Goal: Task Accomplishment & Management: Manage account settings

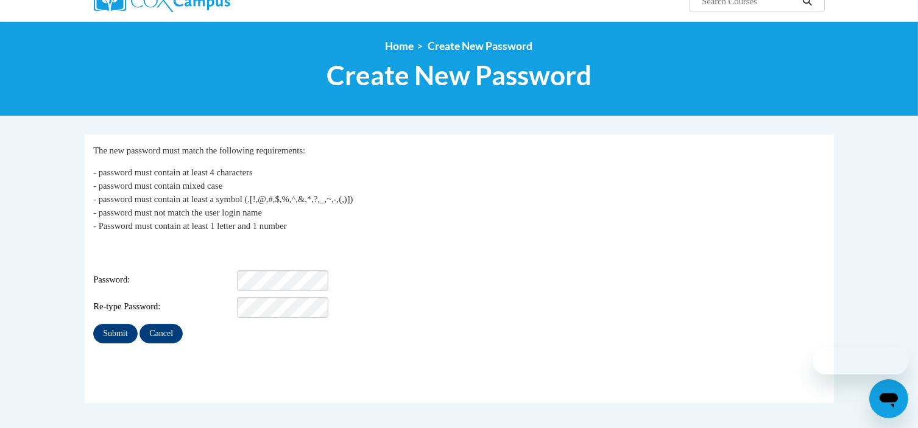
scroll to position [122, 0]
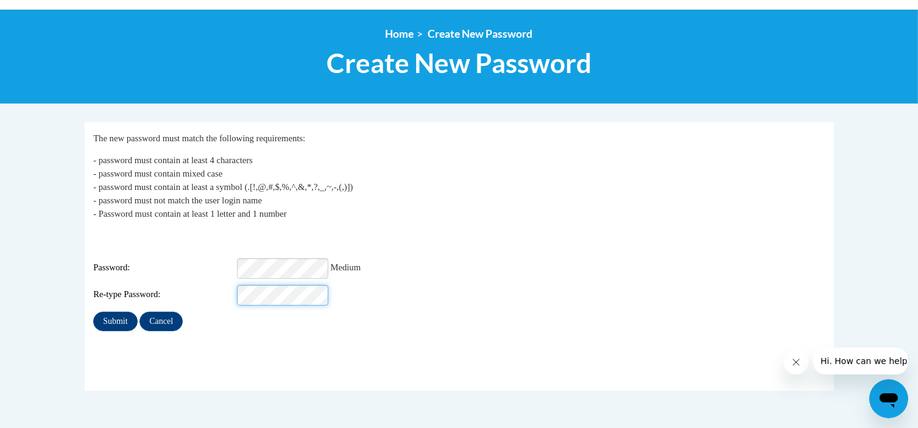
click at [93, 312] on input "Submit" at bounding box center [115, 321] width 44 height 19
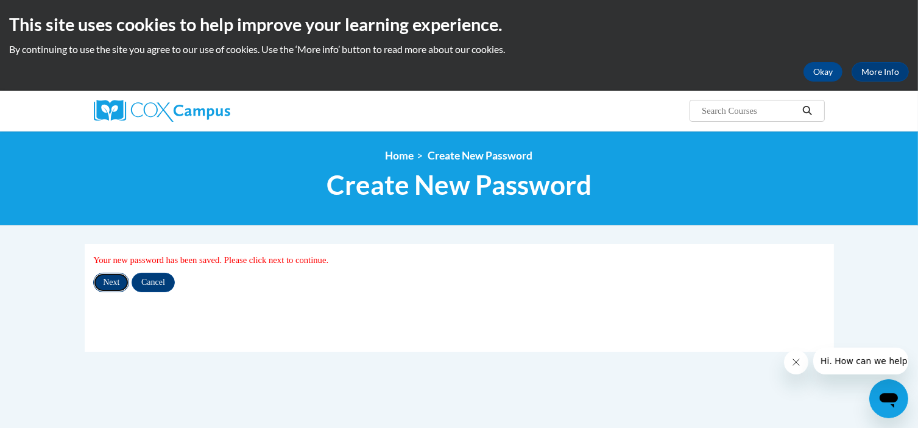
click at [108, 283] on input "Next" at bounding box center [111, 282] width 36 height 19
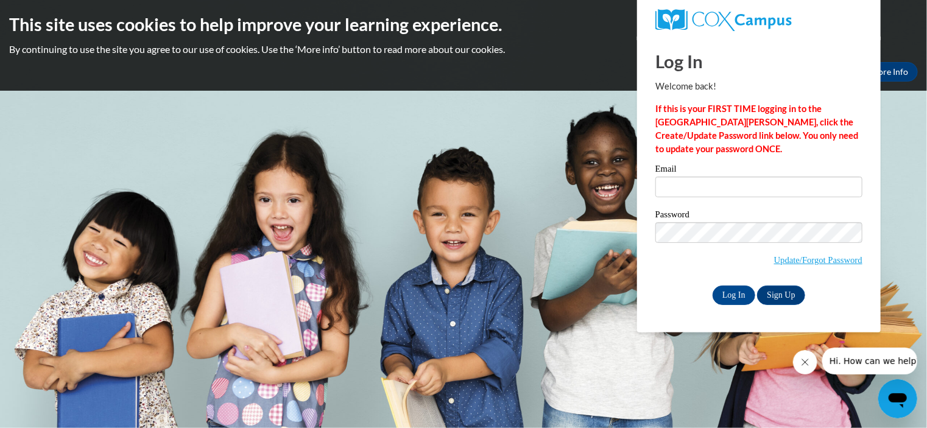
click at [660, 202] on div "Email" at bounding box center [758, 185] width 207 height 42
click at [673, 185] on input "Email" at bounding box center [758, 187] width 207 height 21
type input "[EMAIL_ADDRESS][DOMAIN_NAME]"
click at [724, 299] on input "Log In" at bounding box center [734, 295] width 43 height 19
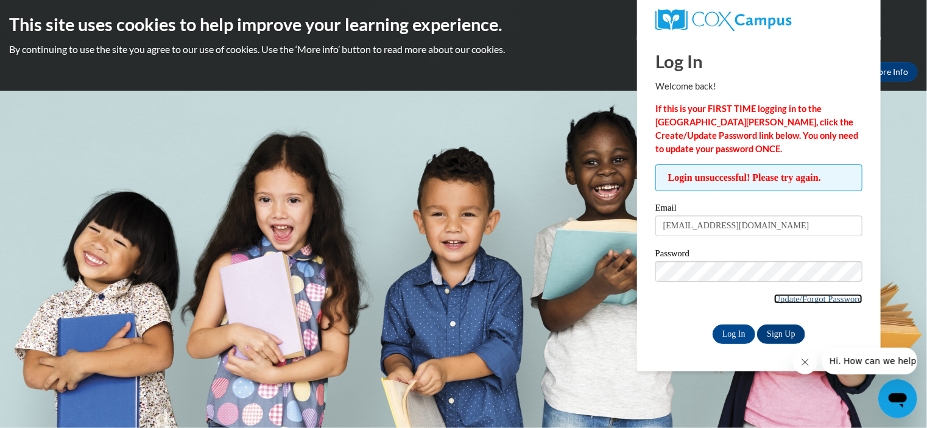
click at [814, 301] on link "Update/Forgot Password" at bounding box center [818, 299] width 88 height 10
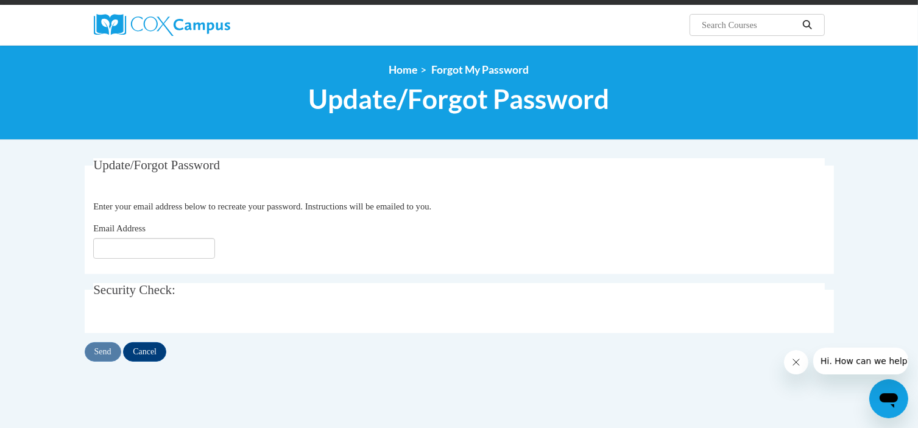
scroll to position [122, 0]
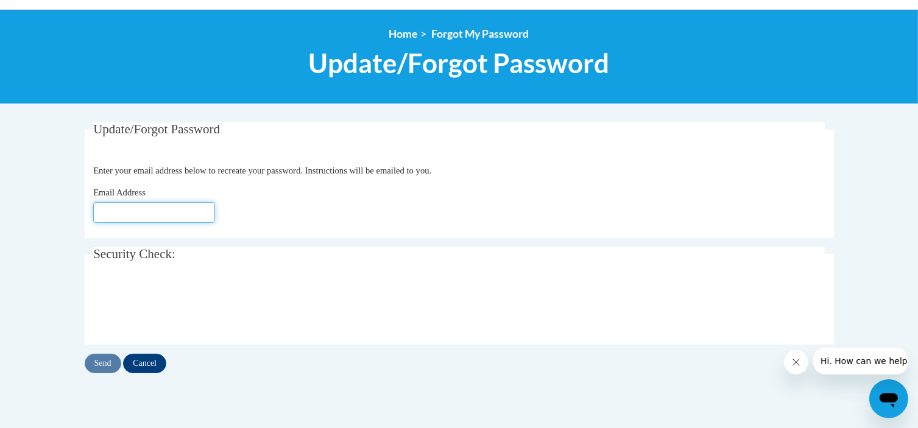
click at [154, 207] on input "Email Address" at bounding box center [154, 212] width 122 height 21
type input "[EMAIL_ADDRESS][DOMAIN_NAME]"
click at [91, 362] on input "Send" at bounding box center [103, 363] width 37 height 19
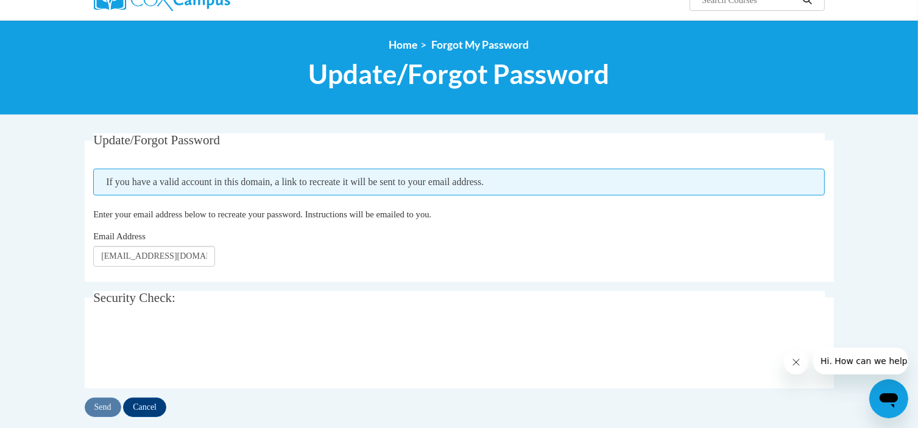
scroll to position [122, 0]
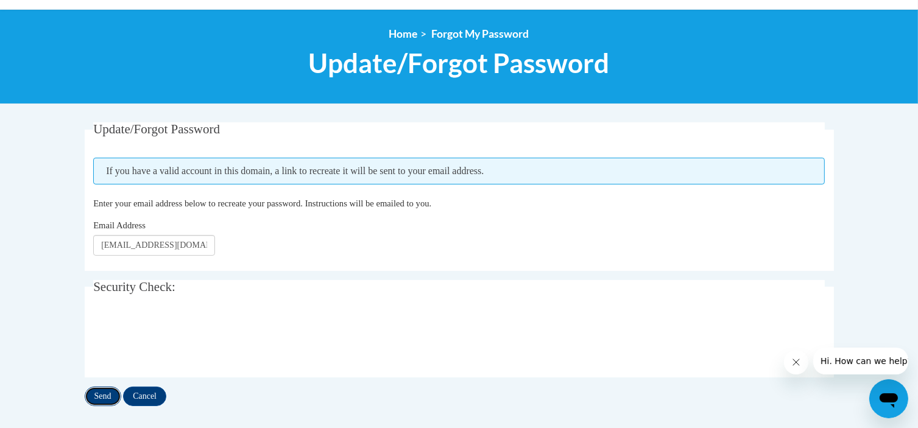
click at [103, 397] on input "Send" at bounding box center [103, 396] width 37 height 19
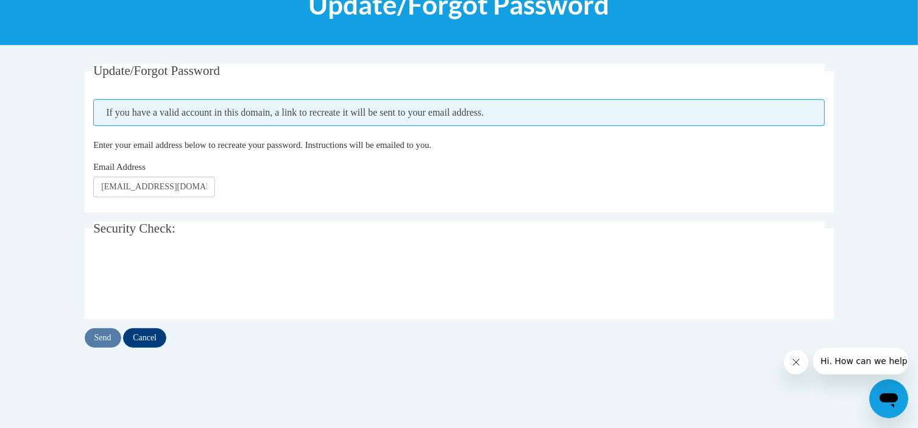
scroll to position [183, 0]
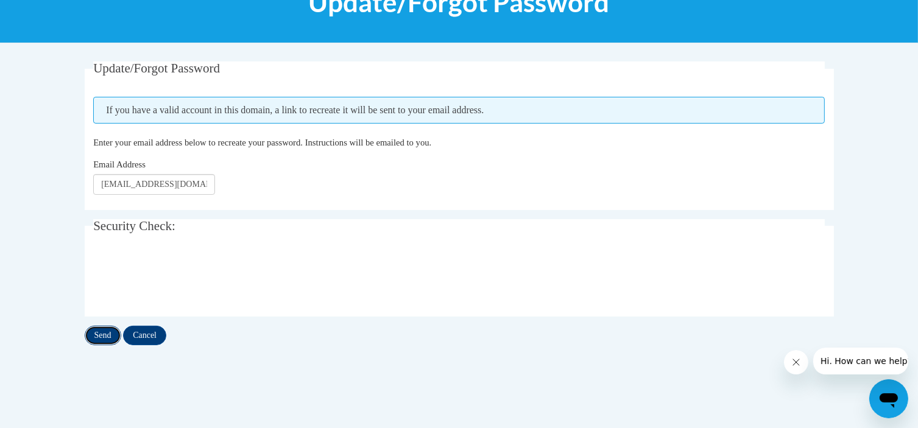
click at [102, 341] on input "Send" at bounding box center [103, 335] width 37 height 19
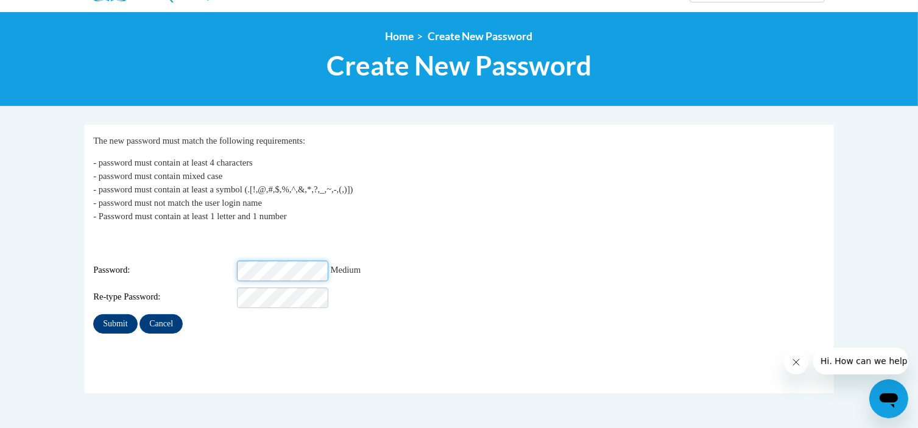
scroll to position [122, 0]
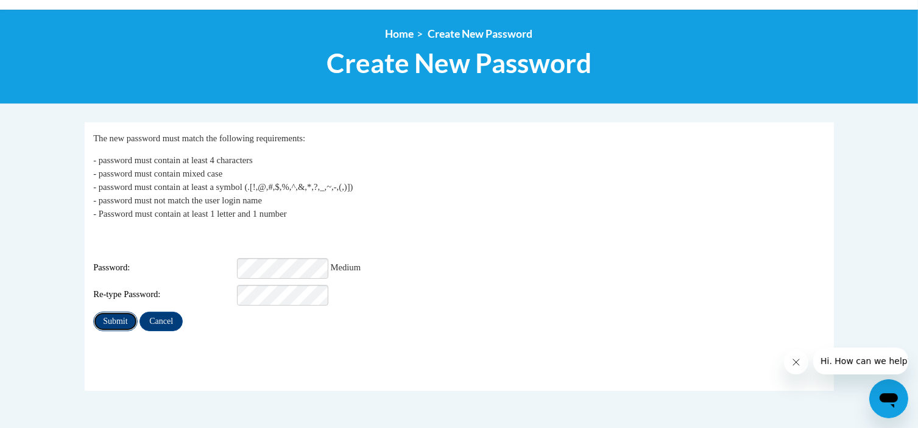
click at [105, 319] on input "Submit" at bounding box center [115, 321] width 44 height 19
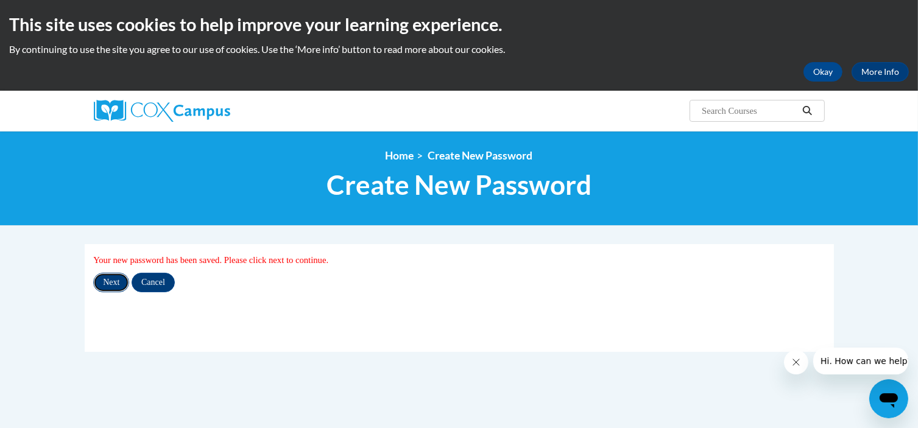
click at [97, 287] on input "Next" at bounding box center [111, 282] width 36 height 19
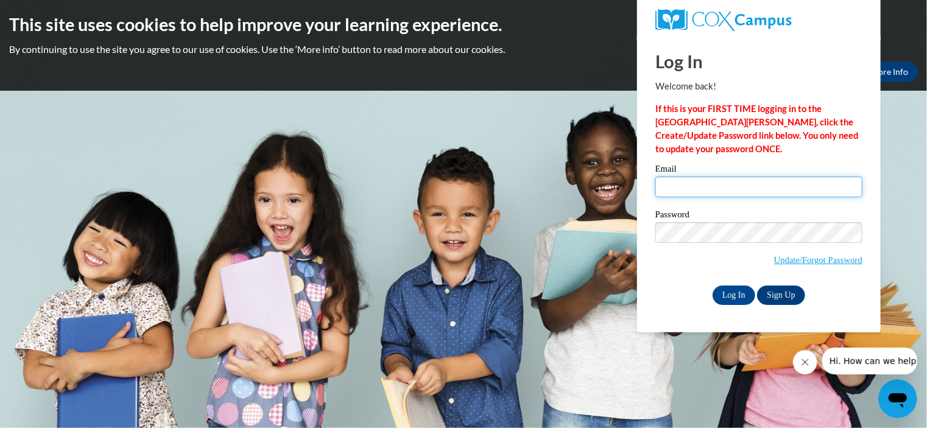
type input "[EMAIL_ADDRESS][DOMAIN_NAME]"
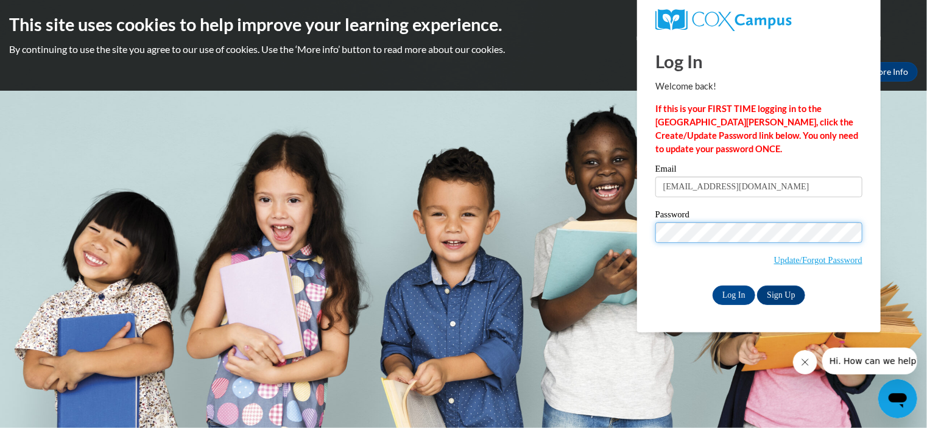
click at [557, 238] on body "This site uses cookies to help improve your learning experience. By continuing …" at bounding box center [463, 214] width 927 height 428
click at [713, 286] on input "Log In" at bounding box center [734, 295] width 43 height 19
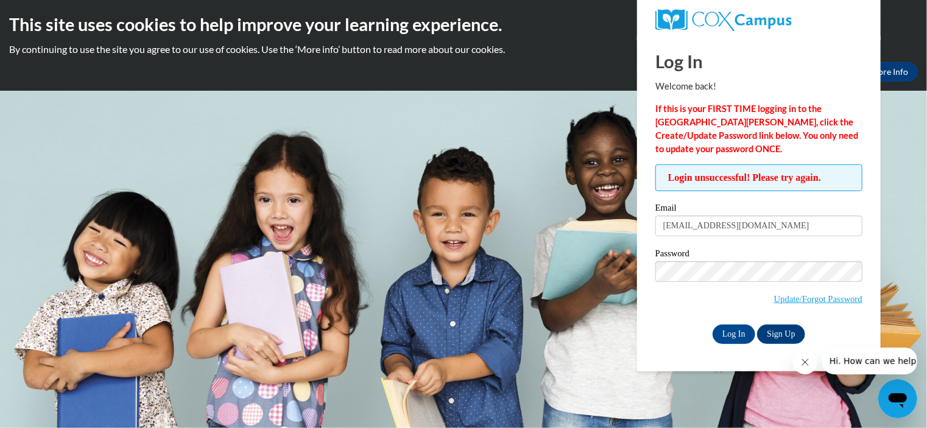
click at [875, 364] on span "Hi. How can we help?" at bounding box center [874, 361] width 91 height 10
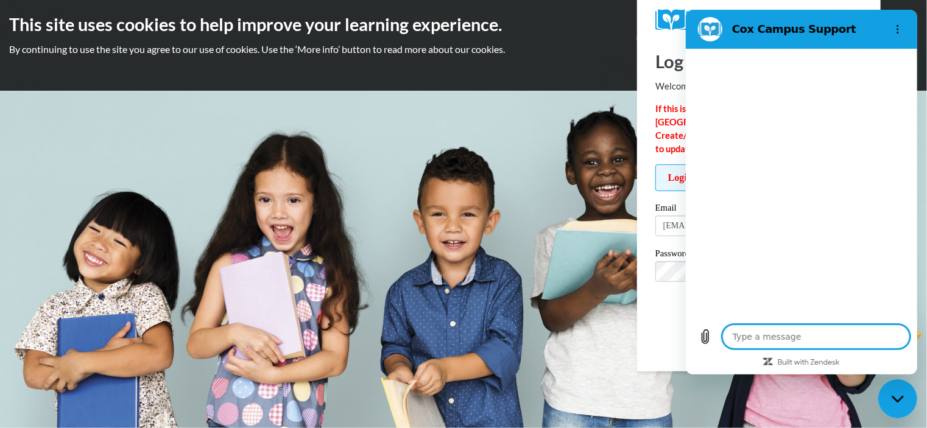
type textarea "x"
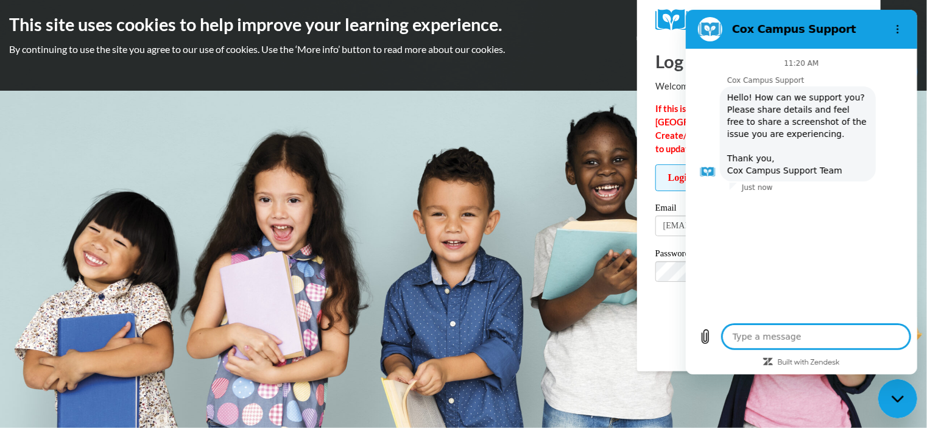
click at [766, 339] on textarea at bounding box center [816, 337] width 188 height 24
type textarea "I"
type textarea "x"
type textarea "I"
type textarea "x"
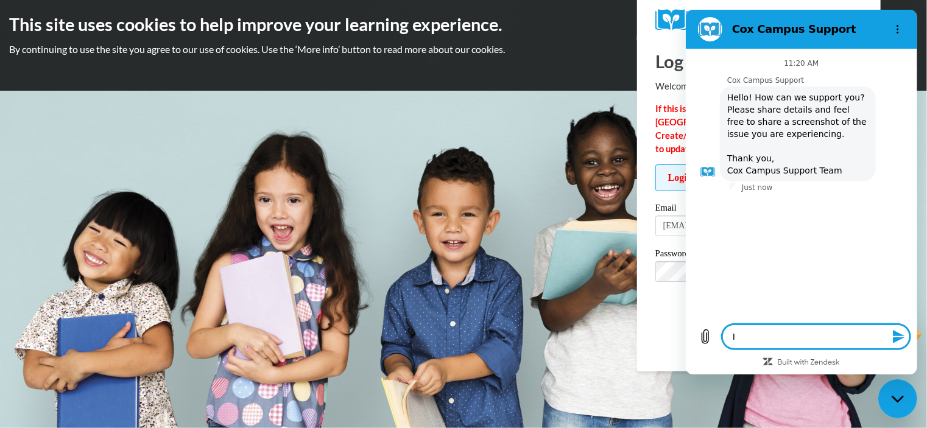
type textarea "I r"
type textarea "x"
type textarea "I re"
type textarea "x"
type textarea "I res"
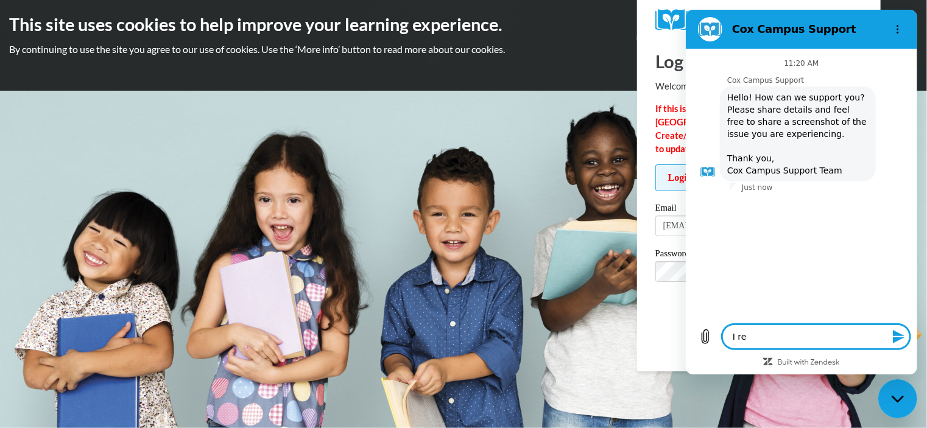
type textarea "x"
type textarea "I rese"
type textarea "x"
type textarea "I reset"
type textarea "x"
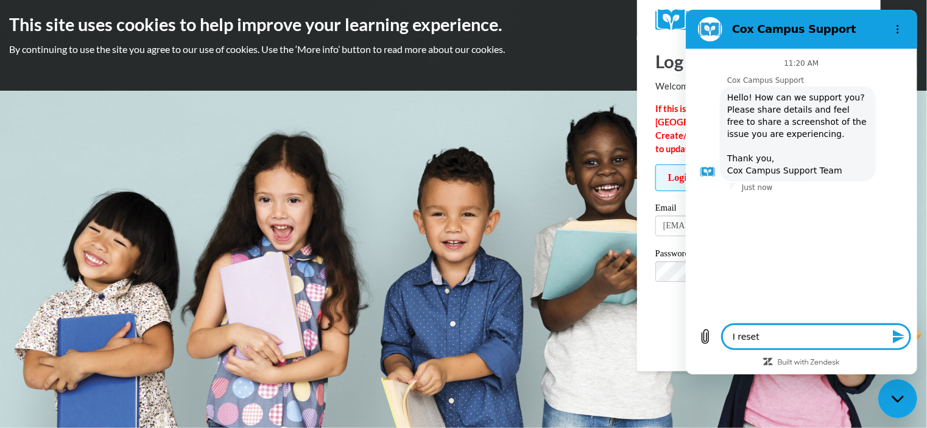
type textarea "I reset"
type textarea "x"
type textarea "I reset m"
type textarea "x"
type textarea "I reset my"
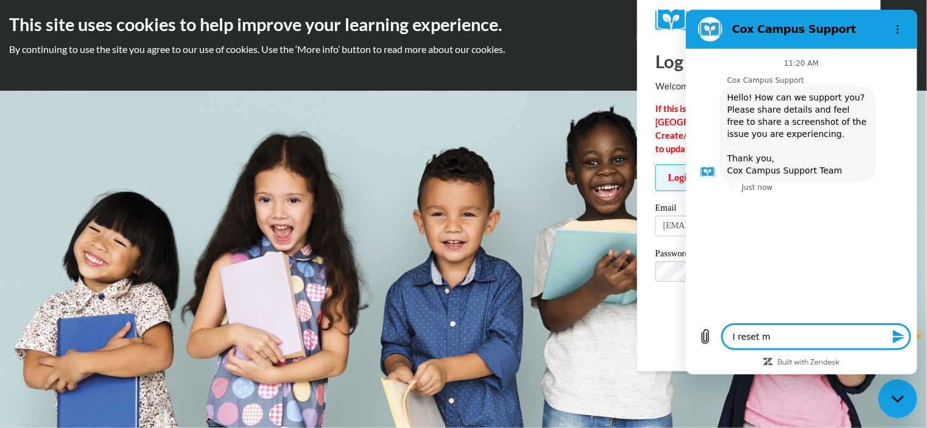
type textarea "x"
type textarea "I reset my"
type textarea "x"
type textarea "I reset my p"
type textarea "x"
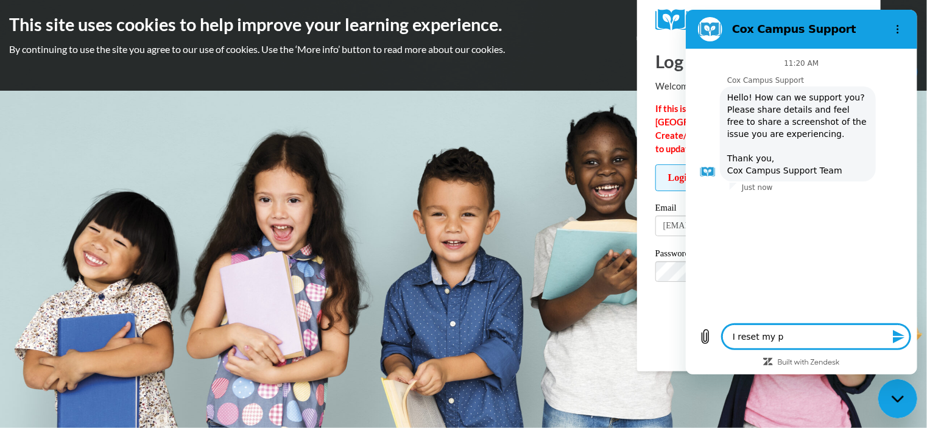
type textarea "I reset my pa"
type textarea "x"
type textarea "I reset my pas"
type textarea "x"
type textarea "I reset my pass"
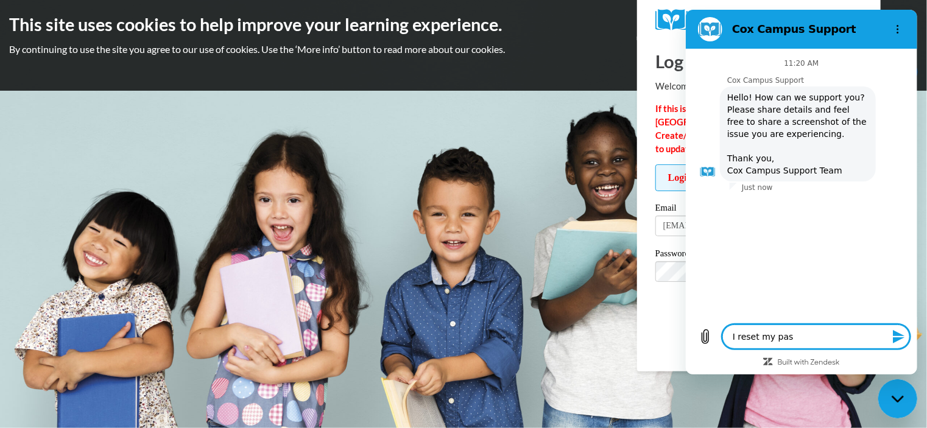
type textarea "x"
type textarea "I reset my passr"
type textarea "x"
type textarea "I reset my pass"
type textarea "x"
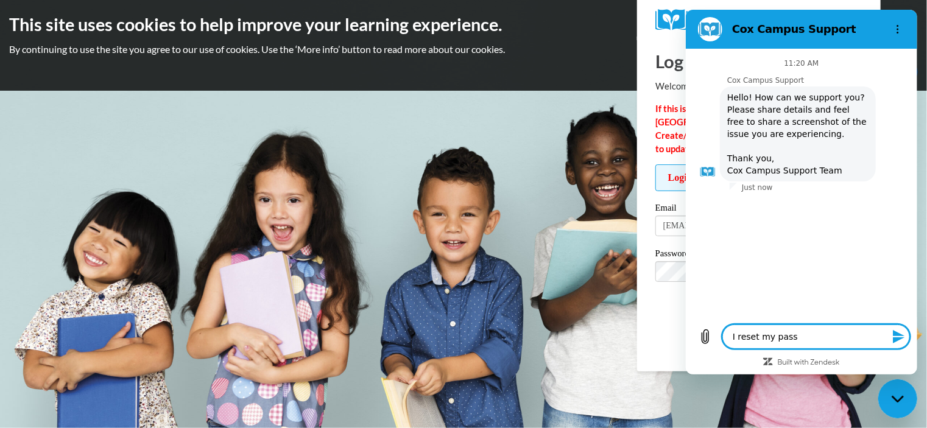
type textarea "I reset my passw"
type textarea "x"
type textarea "I reset my passwo"
type textarea "x"
type textarea "I reset my passwor"
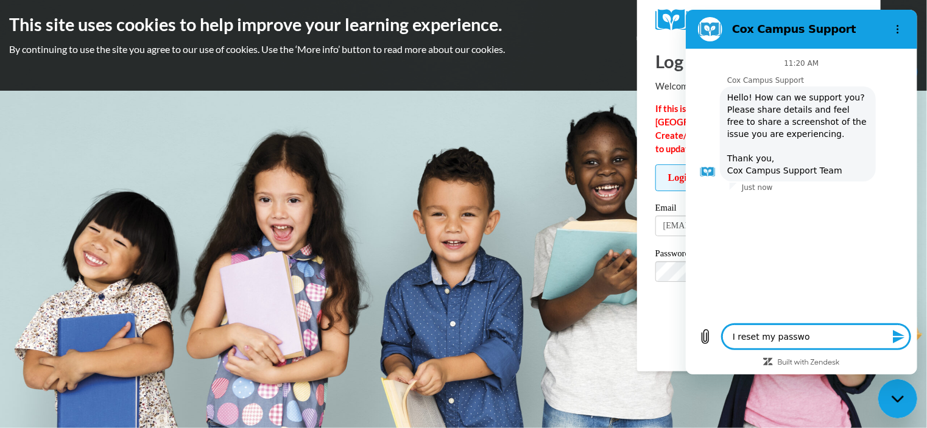
type textarea "x"
type textarea "I reset my password"
type textarea "x"
type textarea "I reset my password"
type textarea "x"
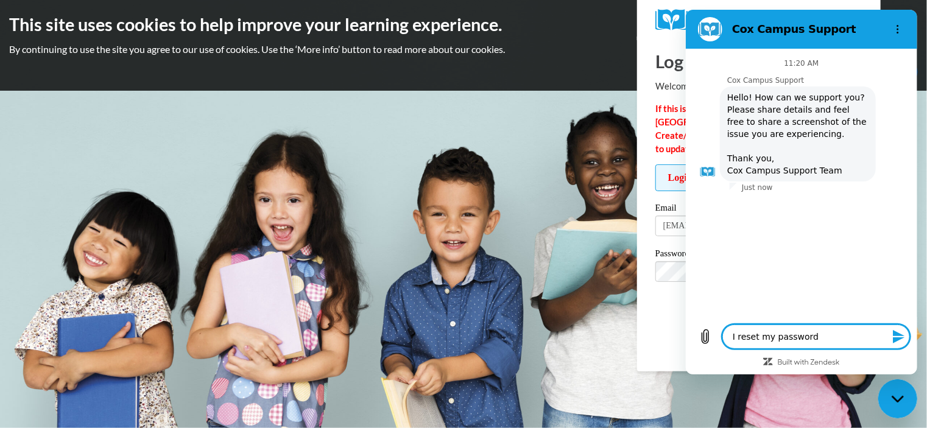
type textarea "I reset my password a"
type textarea "x"
type textarea "I reset my password an"
type textarea "x"
type textarea "I reset my password and"
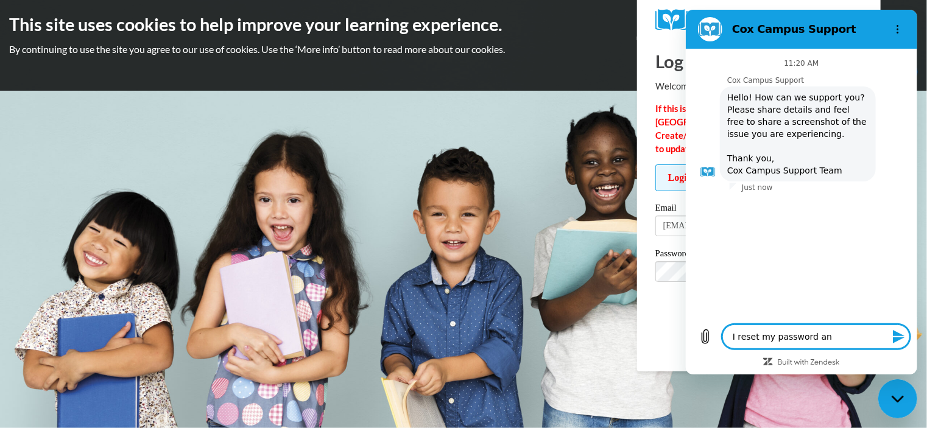
type textarea "x"
type textarea "I reset my password and"
type textarea "x"
type textarea "I reset my password and i"
type textarea "x"
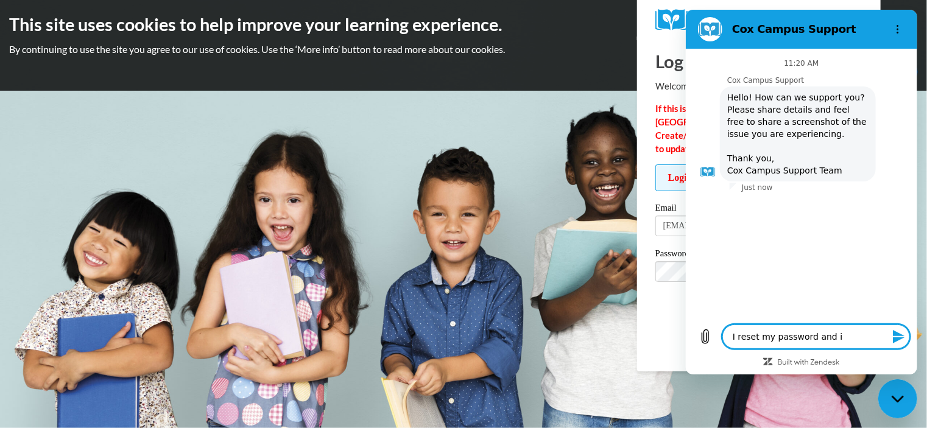
type textarea "I reset my password and it"
type textarea "x"
type textarea "I reset my password and it"
type textarea "x"
type textarea "I reset my password and it w"
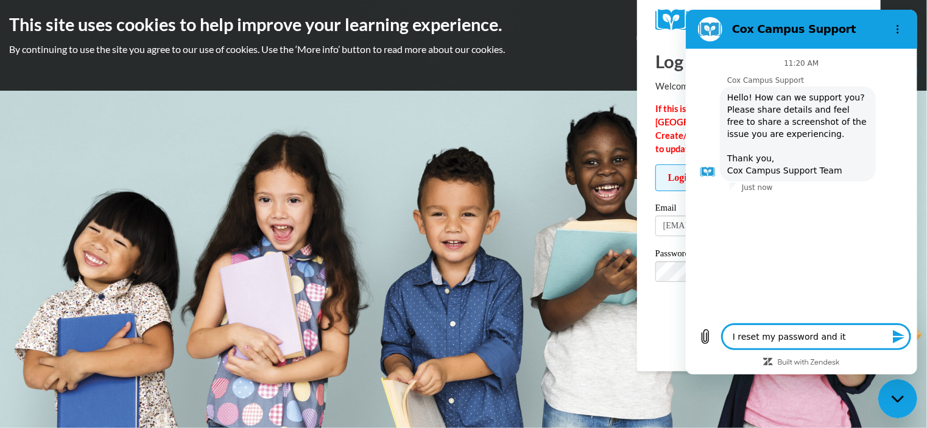
type textarea "x"
type textarea "I reset my password and it wo"
type textarea "x"
type textarea "I reset my password and it won"
type textarea "x"
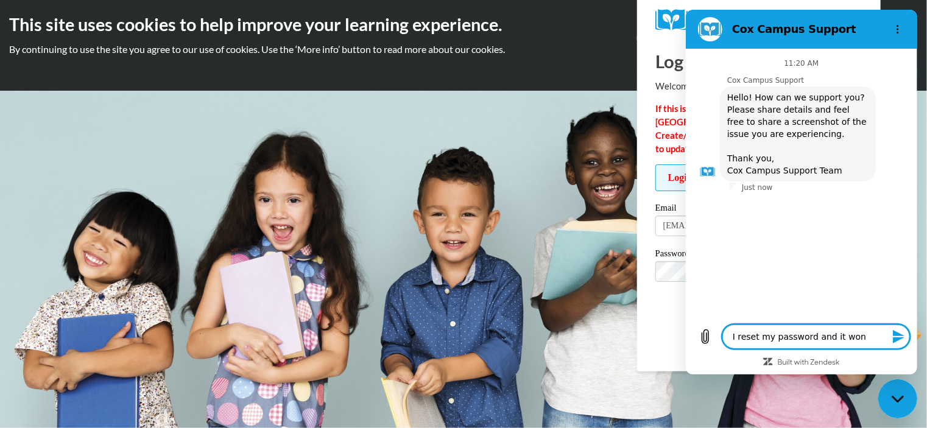
type textarea "I reset my password and it won'"
type textarea "x"
type textarea "I reset my password and it won't"
type textarea "x"
type textarea "I reset my password and it won't"
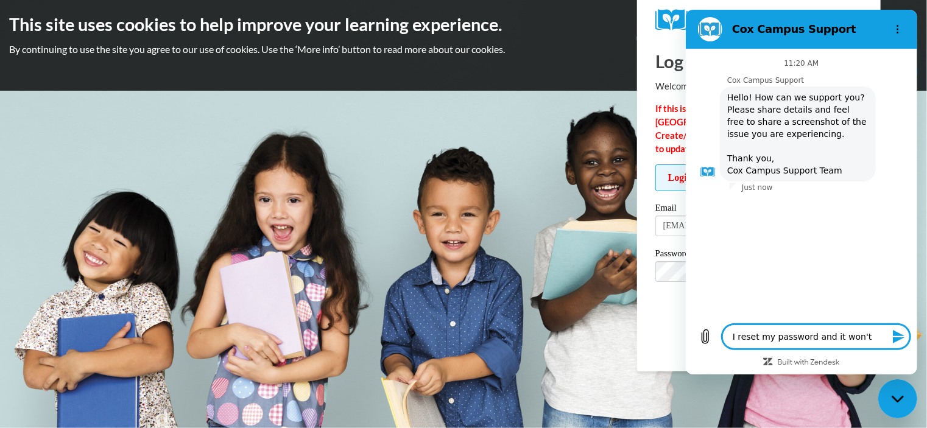
type textarea "x"
type textarea "I reset my password and it won't l"
type textarea "x"
type textarea "I reset my password and it won't le"
type textarea "x"
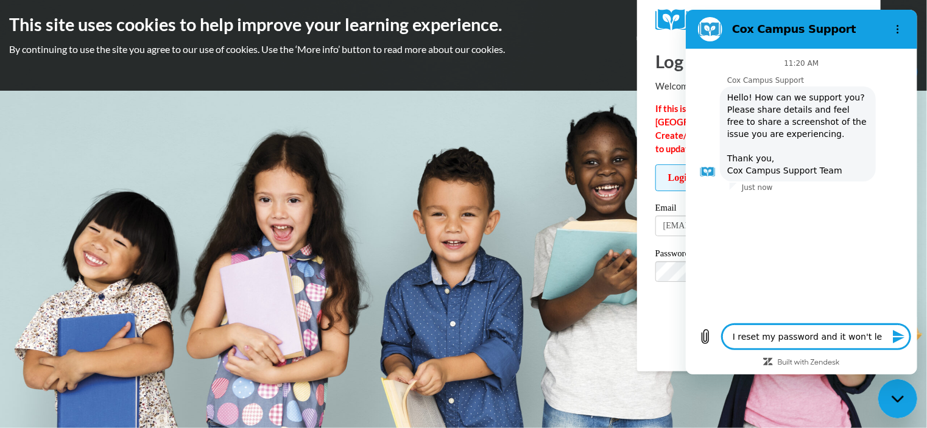
type textarea "I reset my password and it won't let"
type textarea "x"
type textarea "I reset my password and it won't let"
type textarea "x"
type textarea "I reset my password and it won't let m"
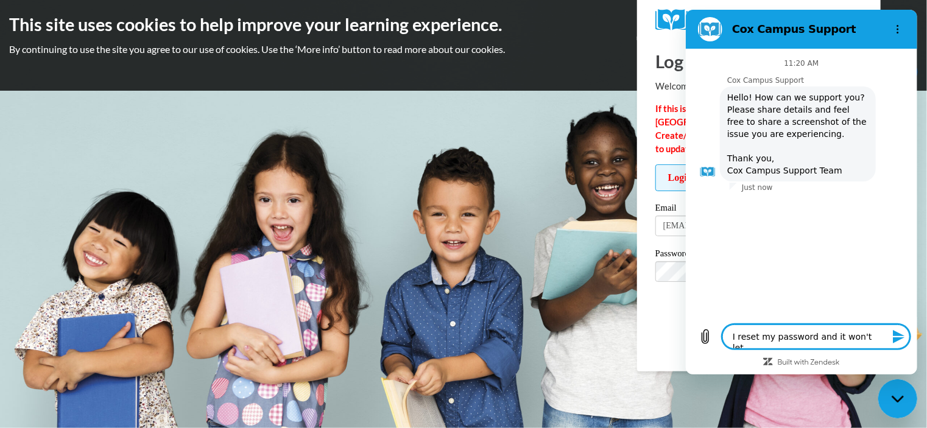
type textarea "x"
type textarea "I reset my password and it won't let me"
type textarea "x"
type textarea "I reset my password and it won't let me"
type textarea "x"
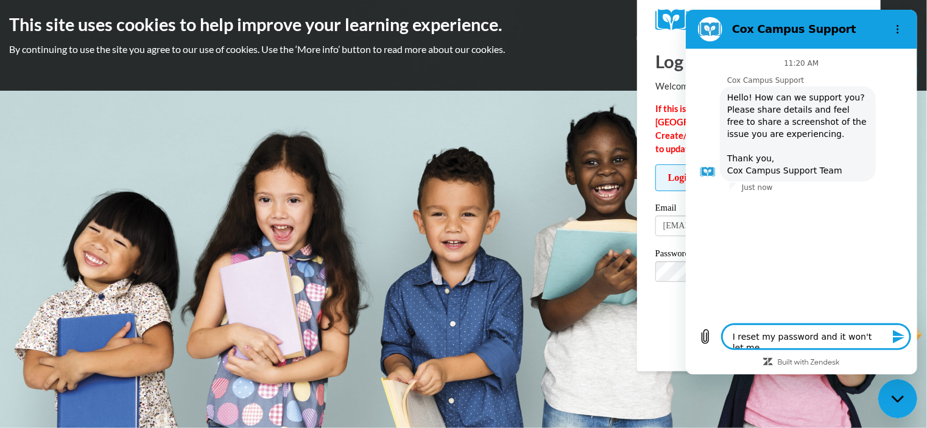
type textarea "I reset my password and it won't let me s"
type textarea "x"
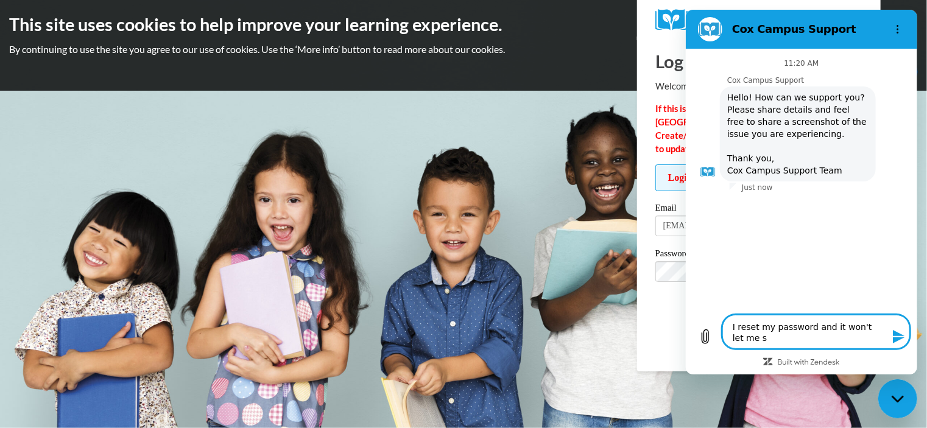
type textarea "I reset my password and it won't let me si"
type textarea "x"
type textarea "I reset my password and it won't let me sig"
type textarea "x"
type textarea "I reset my password and it won't let me sign"
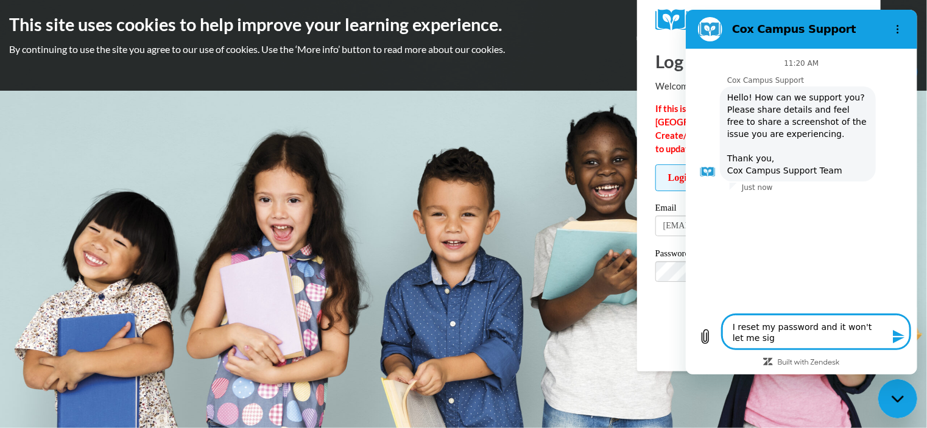
type textarea "x"
type textarea "I reset my password and it won't let me sign"
type textarea "x"
type textarea "I reset my password and it won't let me sign n"
type textarea "x"
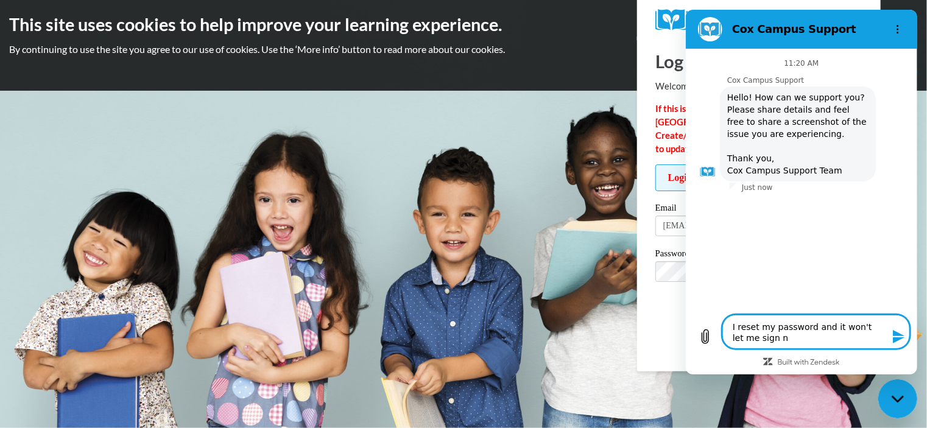
type textarea "I reset my password and it won't let me sign"
type textarea "x"
type textarea "I reset my password and it won't let me sign i"
type textarea "x"
type textarea "I reset my password and it won't let me sign in"
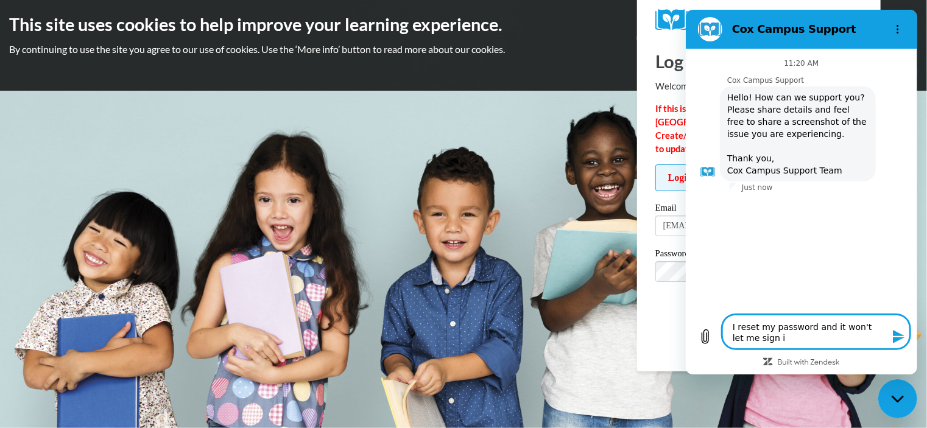
type textarea "x"
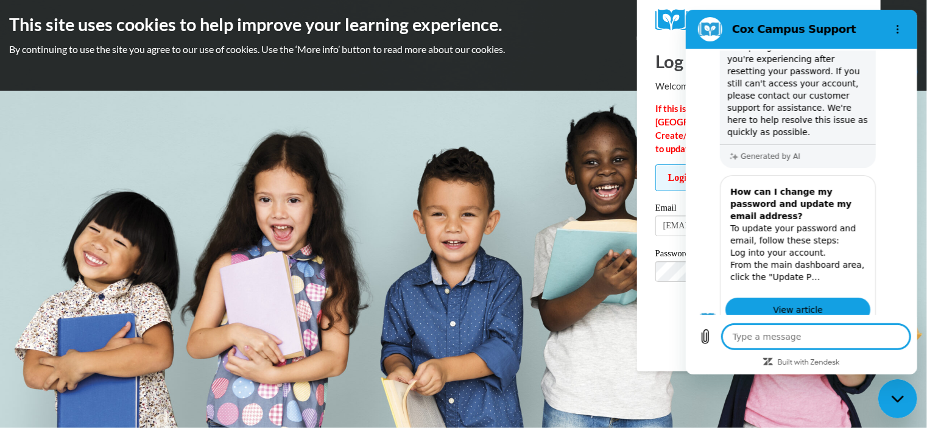
type textarea "x"
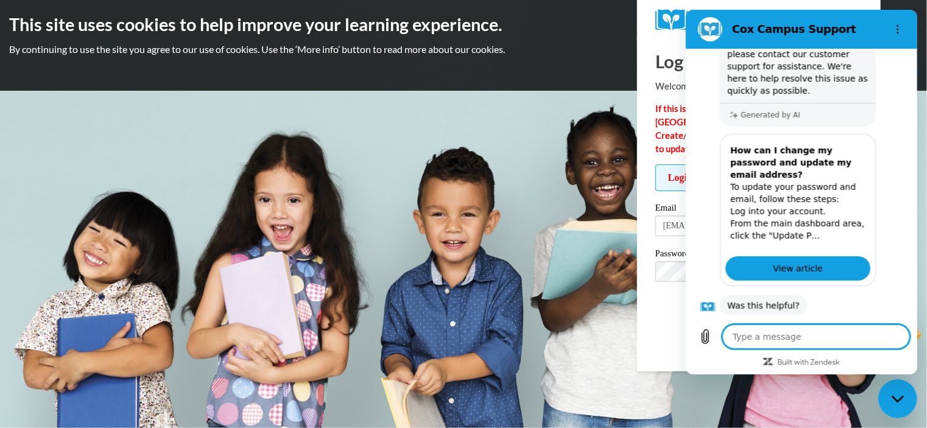
scroll to position [277, 0]
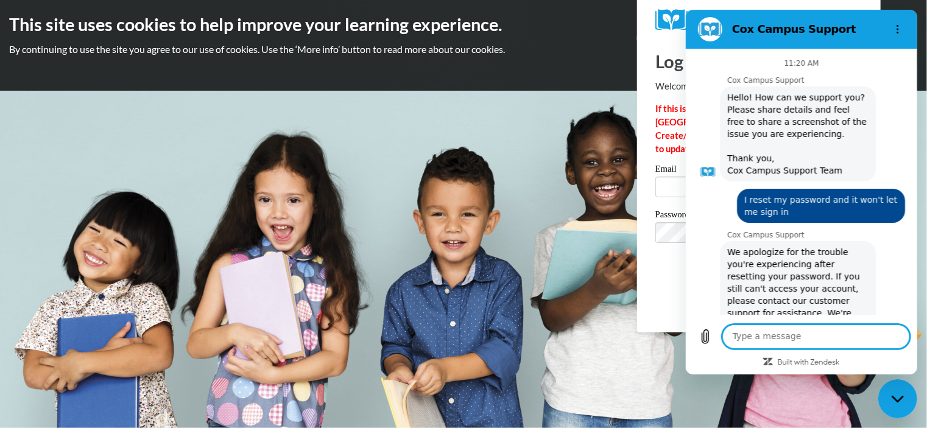
scroll to position [277, 0]
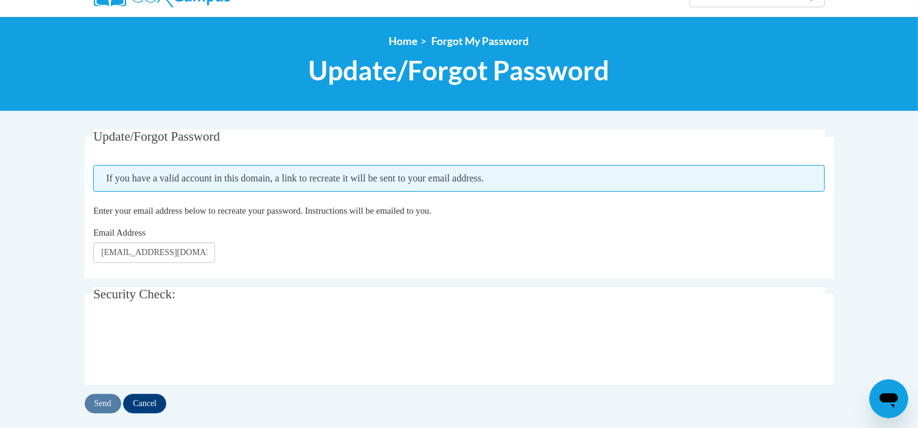
scroll to position [122, 0]
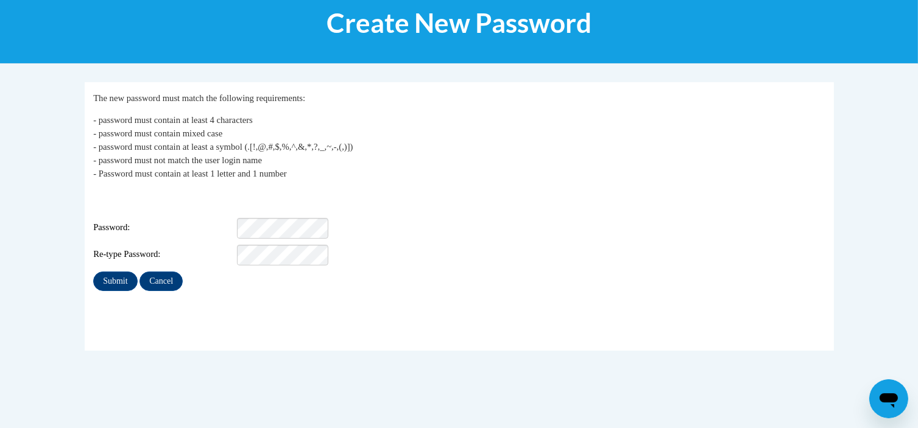
scroll to position [183, 0]
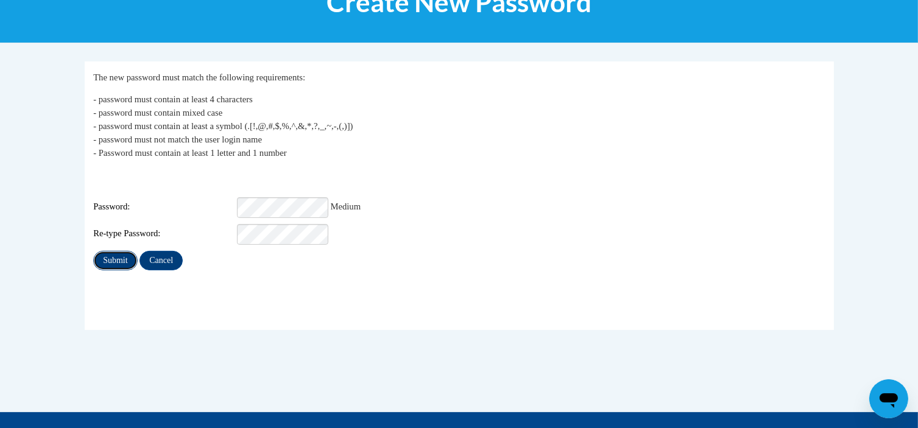
click at [121, 254] on input "Submit" at bounding box center [115, 260] width 44 height 19
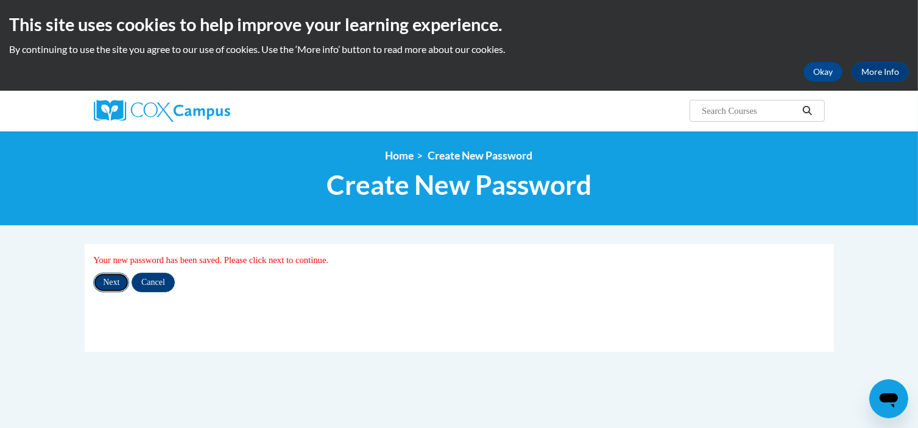
click at [116, 284] on input "Next" at bounding box center [111, 282] width 36 height 19
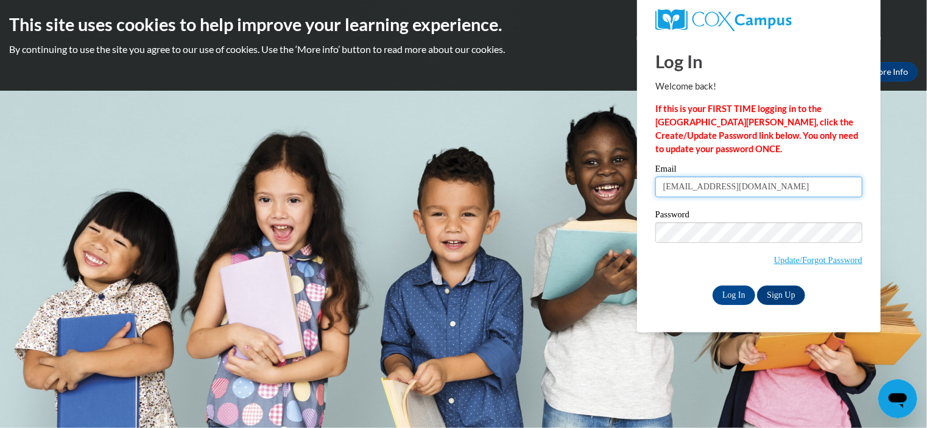
click at [669, 189] on input "jenniferschupp@springfield-schools.org" at bounding box center [758, 187] width 207 height 21
click at [664, 189] on input "jenniferschupp@springfield-schools.org" at bounding box center [758, 187] width 207 height 21
click at [668, 187] on input "jenniferschupp@springfield-schools.org" at bounding box center [758, 187] width 207 height 21
type input "[EMAIL_ADDRESS][DOMAIN_NAME]"
click at [718, 297] on input "Log In" at bounding box center [734, 295] width 43 height 19
